Goal: Information Seeking & Learning: Understand process/instructions

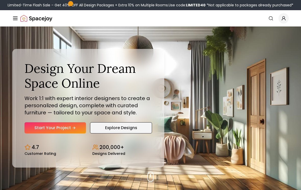
click at [123, 132] on link "Explore Designs" at bounding box center [121, 127] width 62 height 11
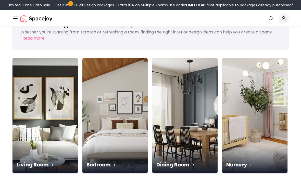
scroll to position [22, 0]
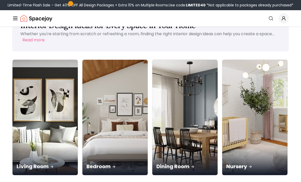
click at [17, 17] on icon "Global" at bounding box center [15, 18] width 6 height 6
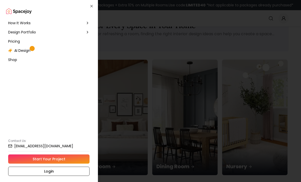
click at [20, 23] on span "How It Works" at bounding box center [19, 22] width 22 height 5
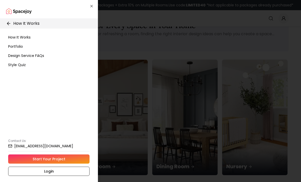
click at [21, 56] on span "Design Service FAQs" at bounding box center [26, 55] width 36 height 5
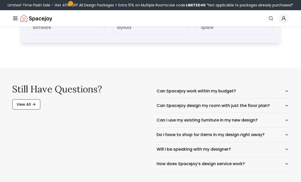
scroll to position [803, 0]
click at [286, 109] on button "Can Spacejoy design my room with just the floor plan?" at bounding box center [222, 105] width 132 height 14
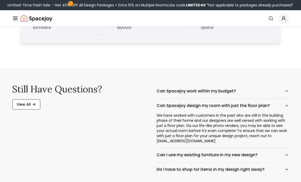
click at [293, 152] on div "Still have questions? View All Can Spacejoy work within my budget? Can Spacejoy…" at bounding box center [150, 145] width 301 height 154
click at [288, 156] on icon "button" at bounding box center [286, 155] width 4 height 4
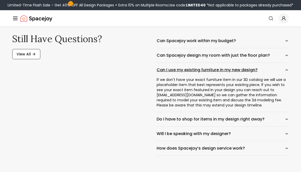
scroll to position [854, 0]
click at [284, 121] on button "Do I have to shop for items in my design right away?" at bounding box center [222, 119] width 132 height 14
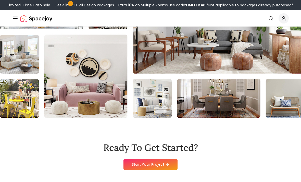
scroll to position [1336, 0]
